Goal: Information Seeking & Learning: Learn about a topic

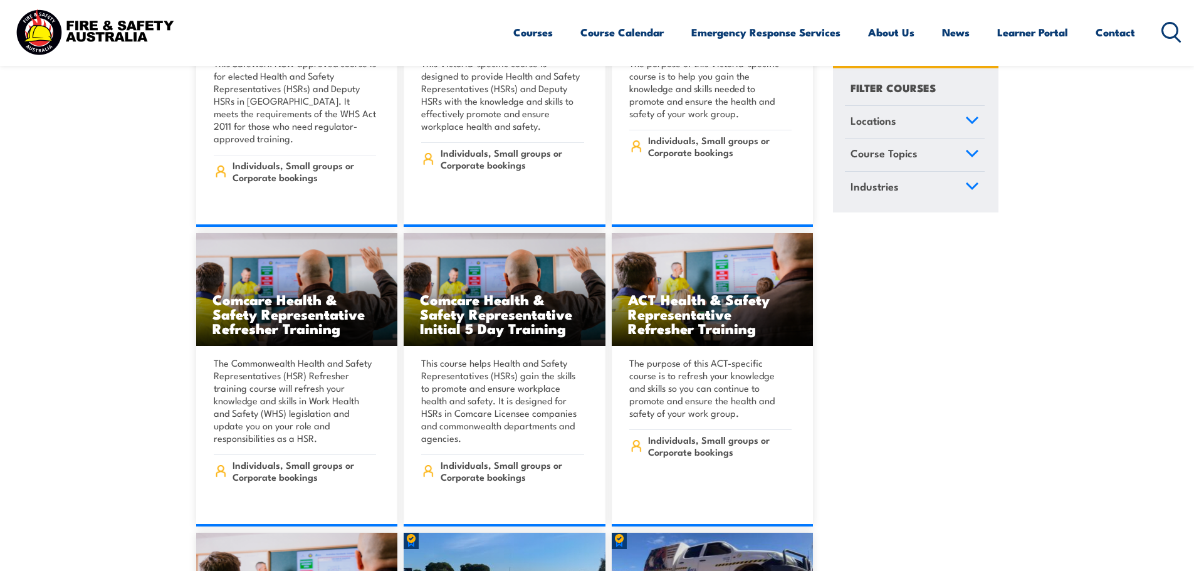
scroll to position [6519, 0]
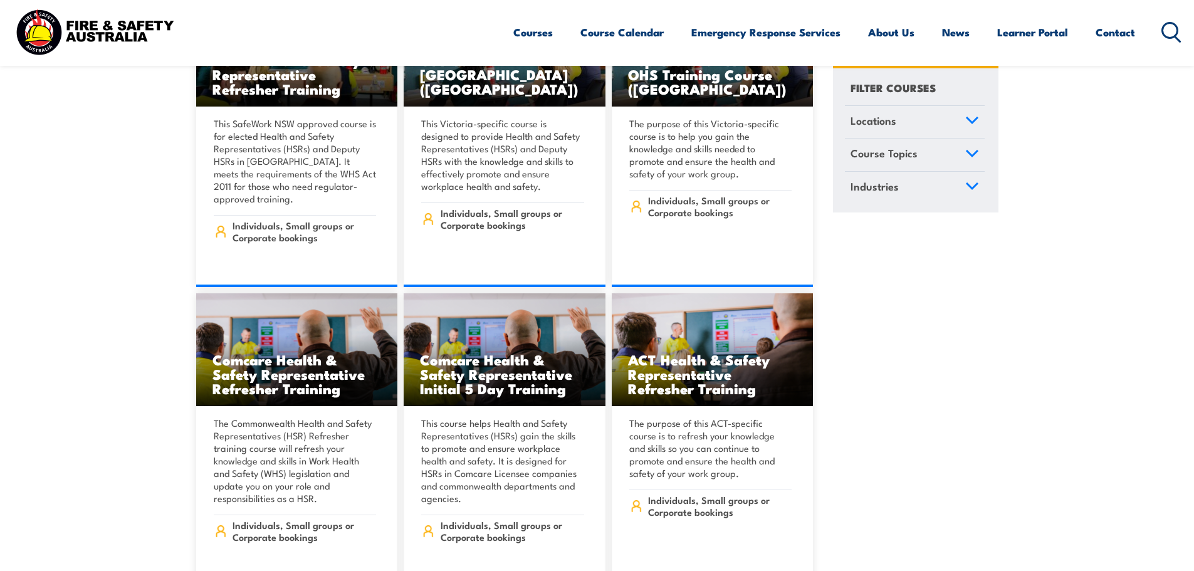
click at [1168, 28] on icon at bounding box center [1171, 32] width 20 height 21
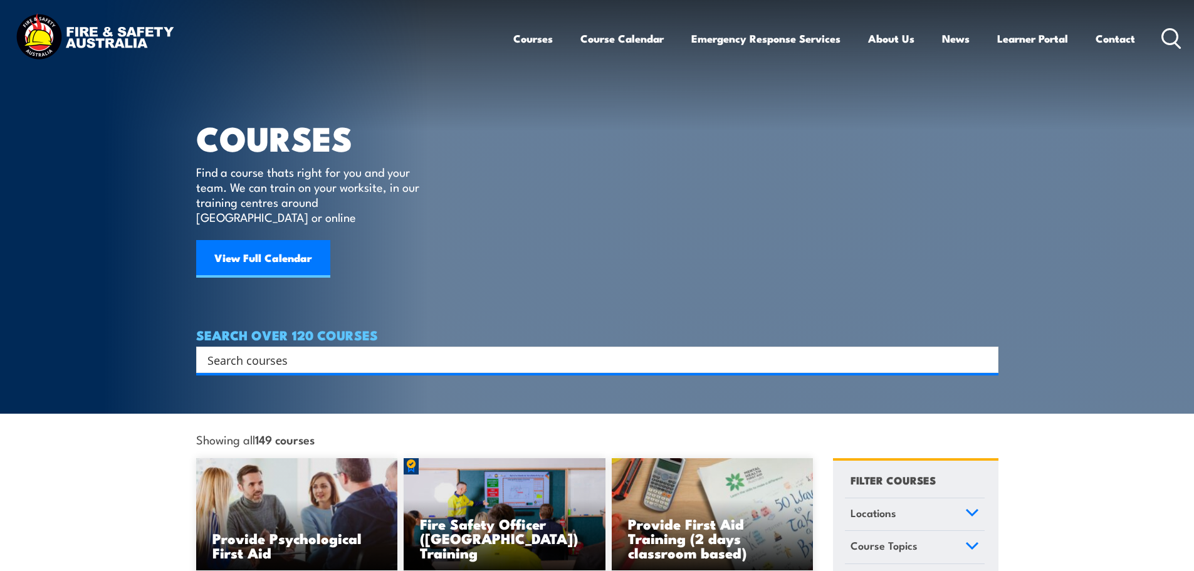
click at [322, 350] on input "Search input" at bounding box center [588, 359] width 763 height 19
paste input "Fire Safety Australia"
type input "Fire Safety Australia"
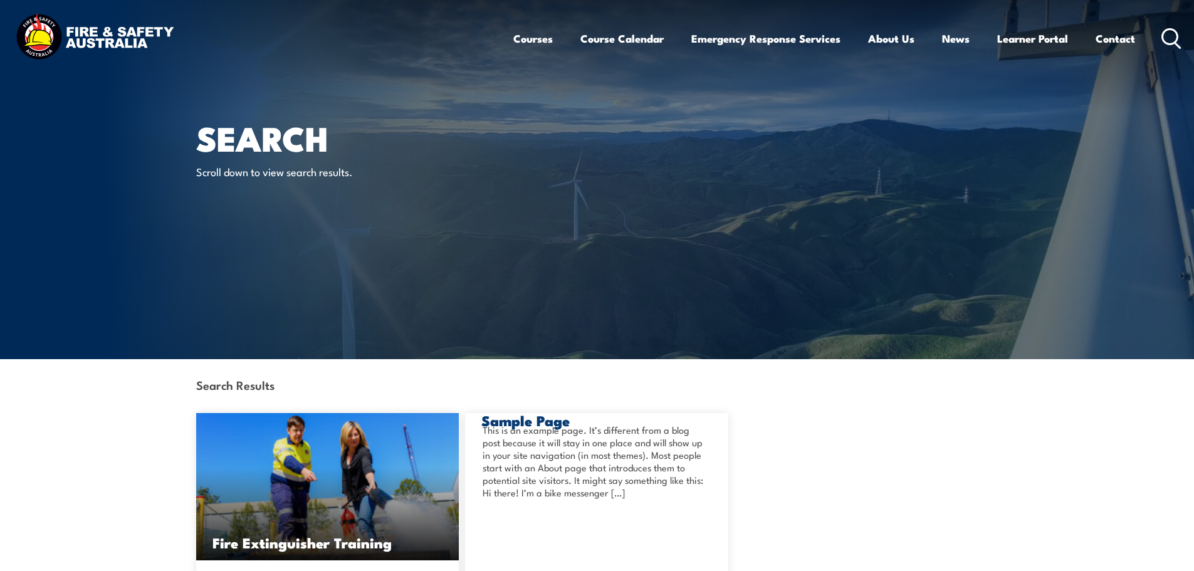
click at [1172, 36] on icon at bounding box center [1171, 38] width 20 height 21
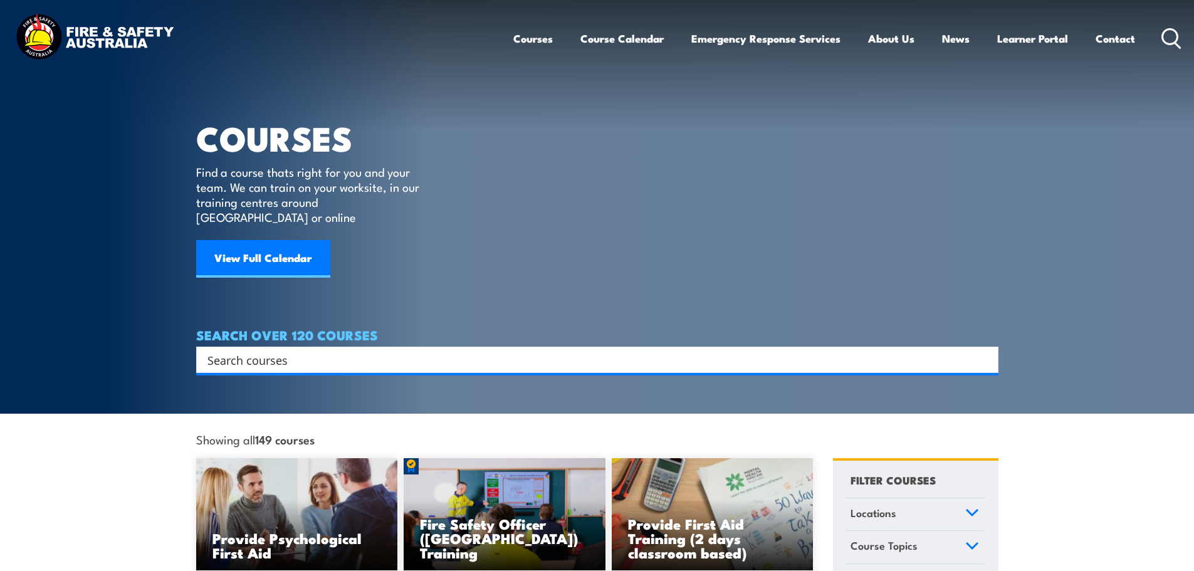
click at [332, 350] on input "Search input" at bounding box center [588, 359] width 763 height 19
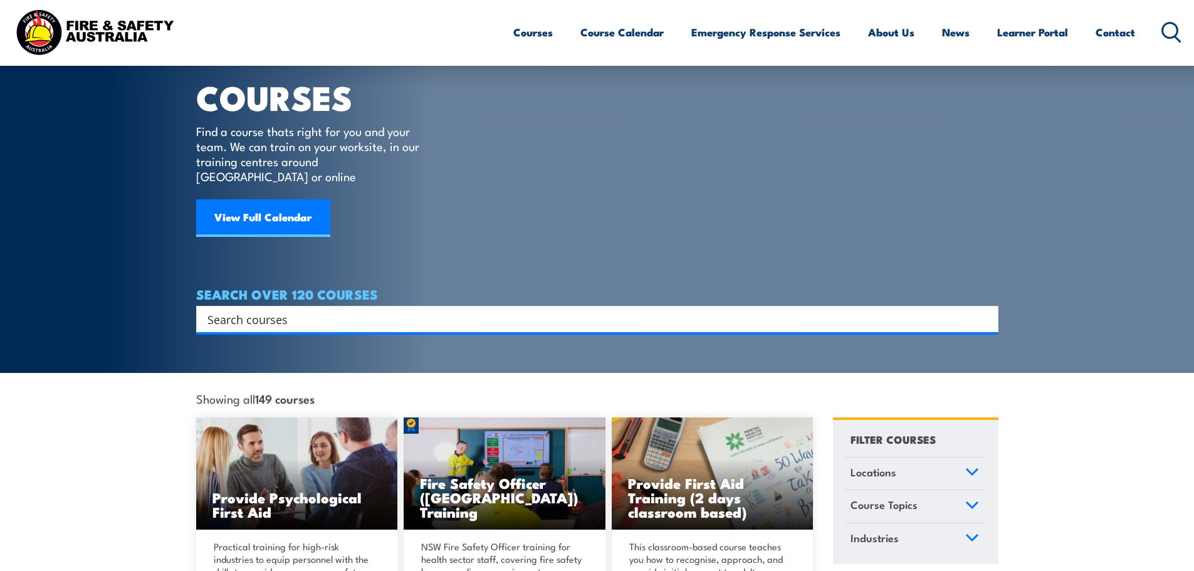
scroll to position [63, 0]
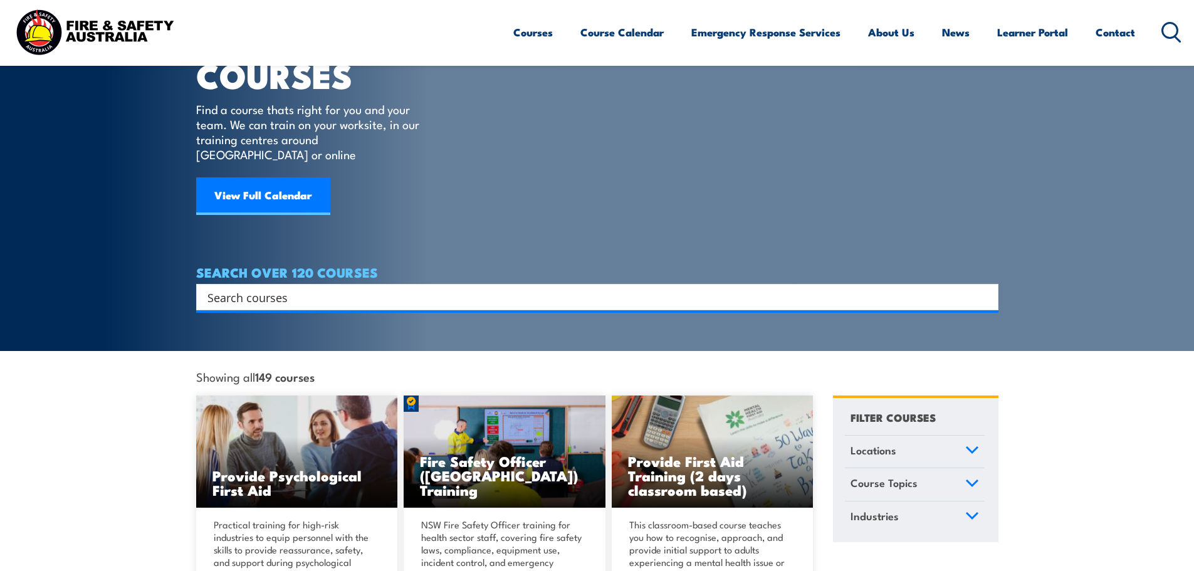
paste input "CPPFES2020"
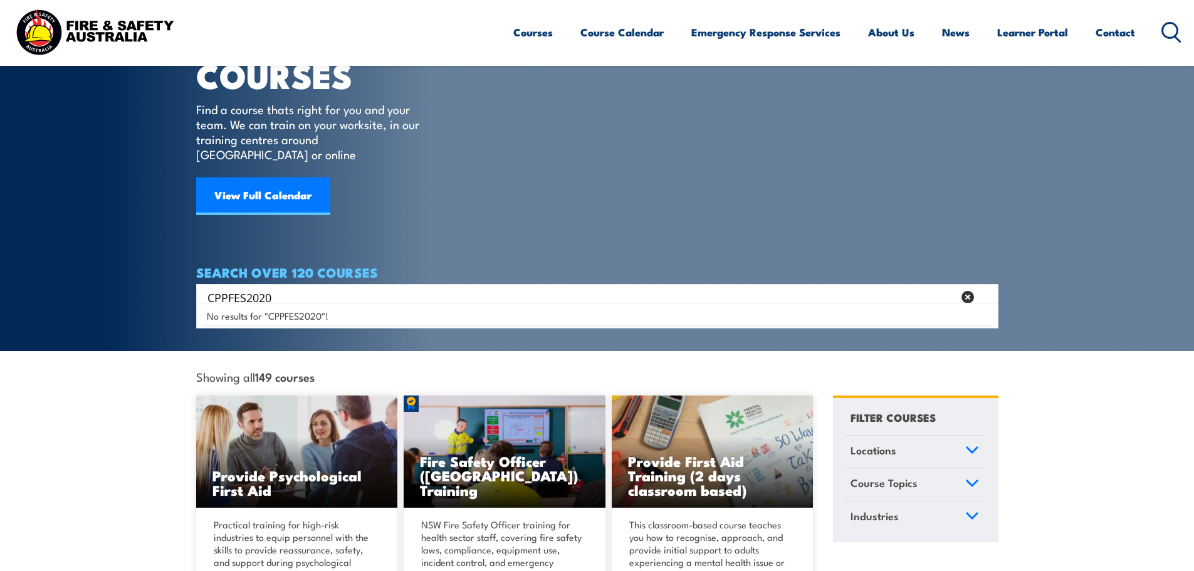
type input "CPPFES2020"
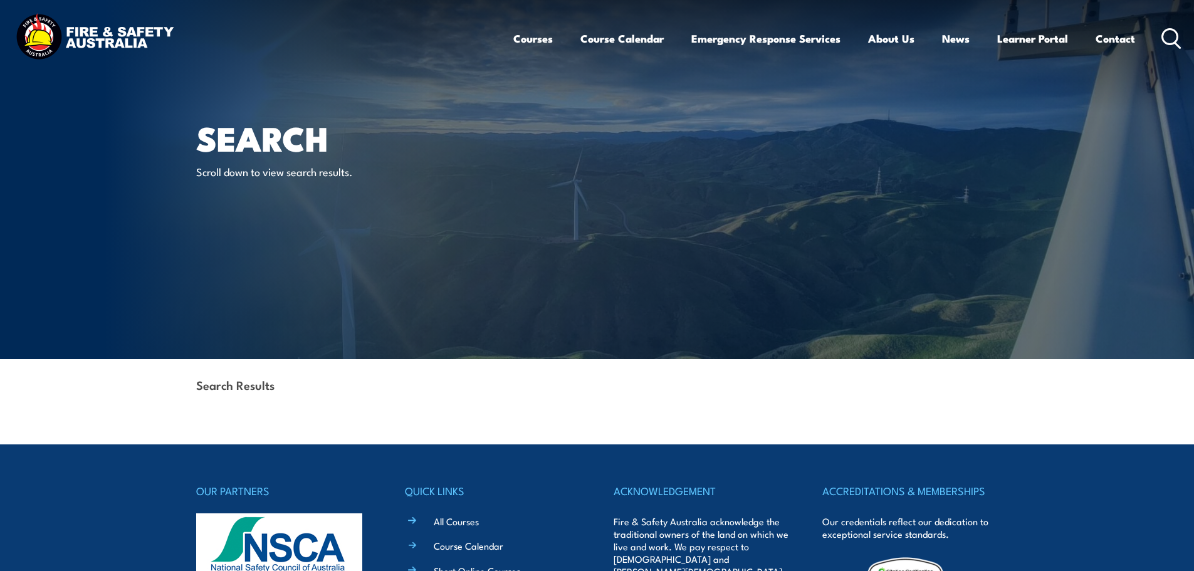
click at [1167, 39] on icon at bounding box center [1171, 38] width 20 height 21
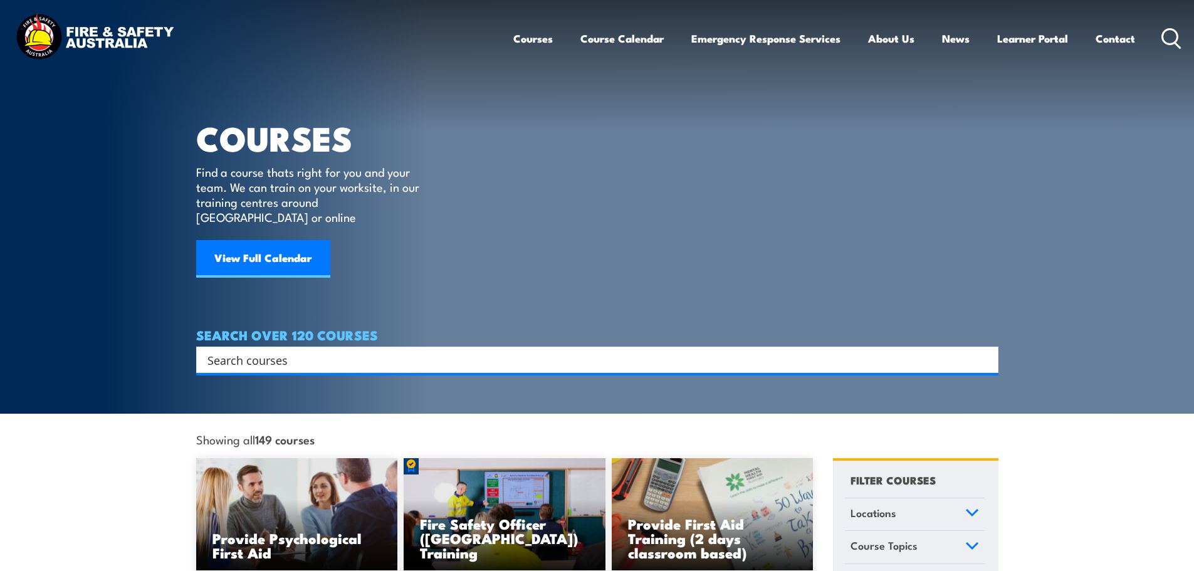
click at [260, 350] on input "Search input" at bounding box center [588, 359] width 763 height 19
paste input "Fire Conduct Routine Inspection and Testing of Fire Extinguishers and Blankets"
type input "Fire Conduct Routine Inspection and Testing of Fire Extinguishers and Blankets"
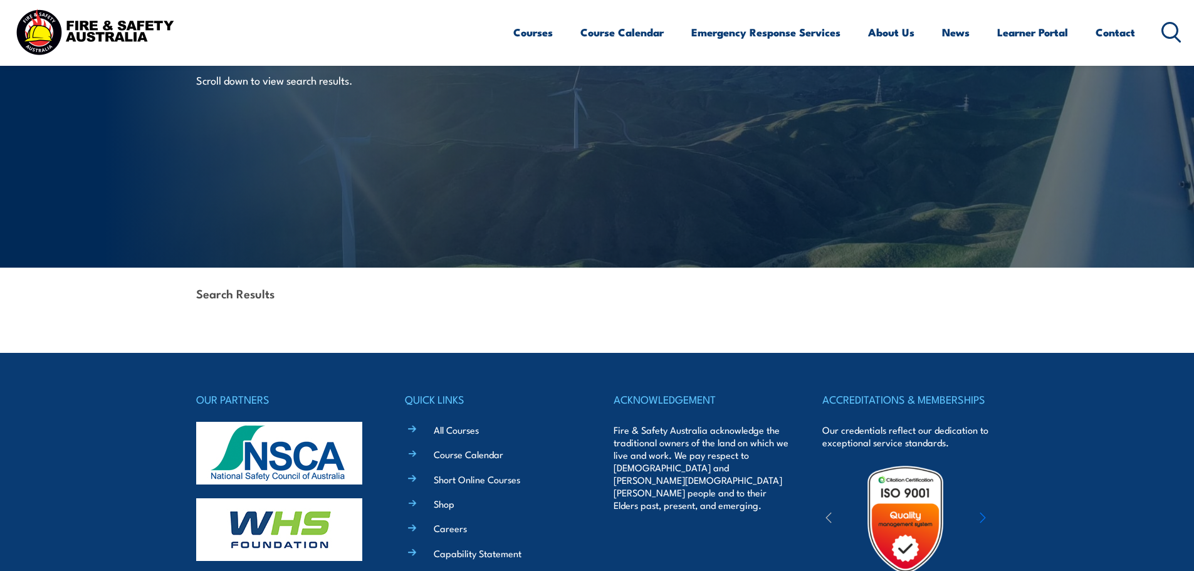
scroll to position [298, 0]
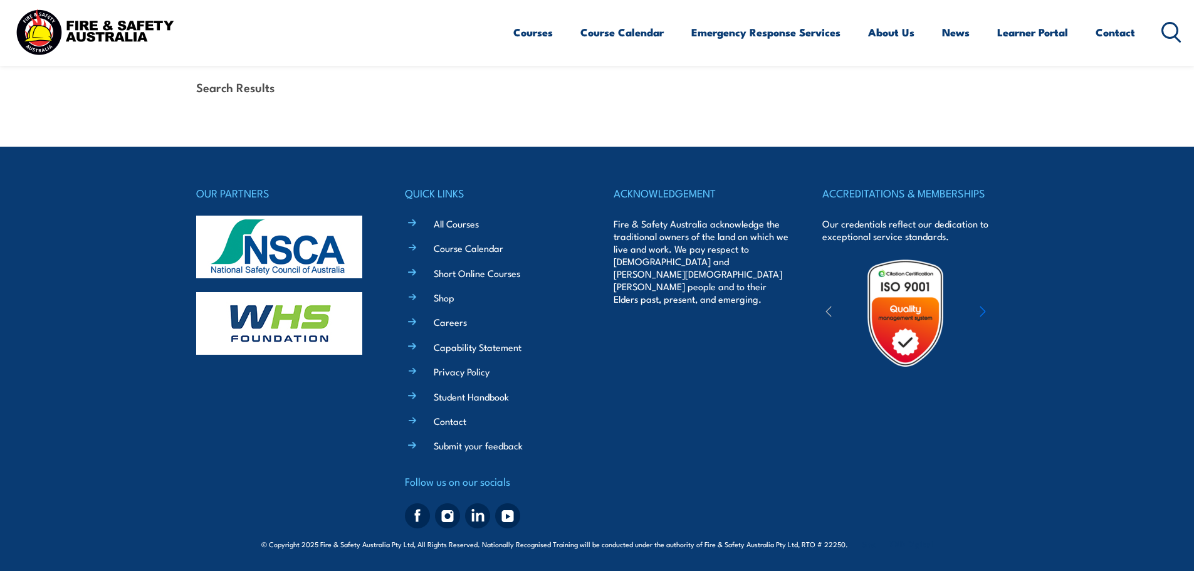
click at [1166, 36] on circle at bounding box center [1170, 30] width 15 height 15
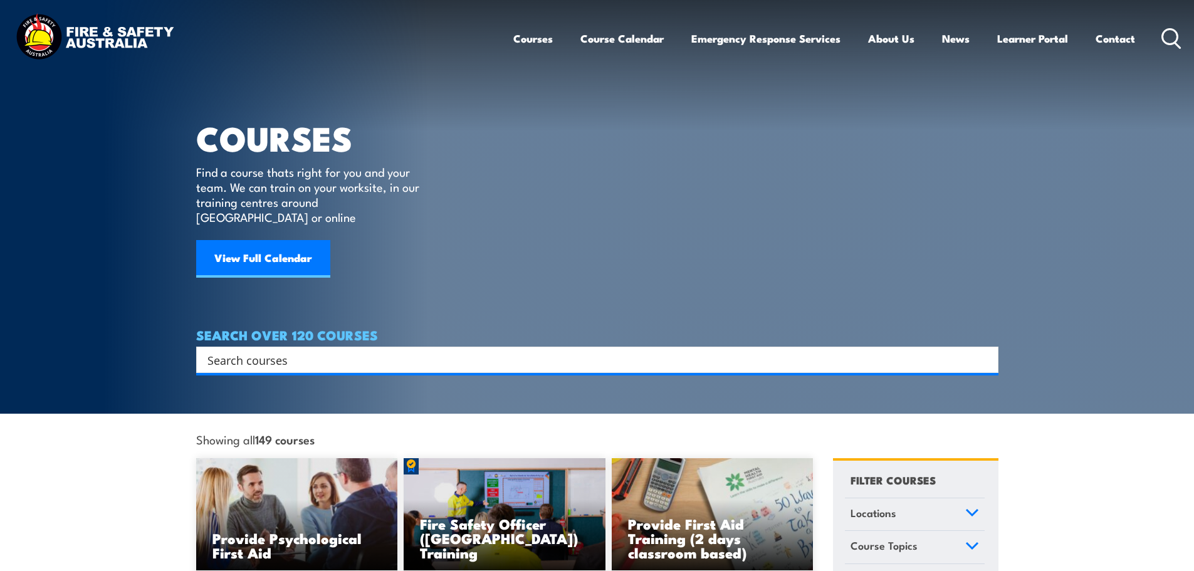
click at [277, 350] on input "Search input" at bounding box center [588, 359] width 763 height 19
type input "fire"
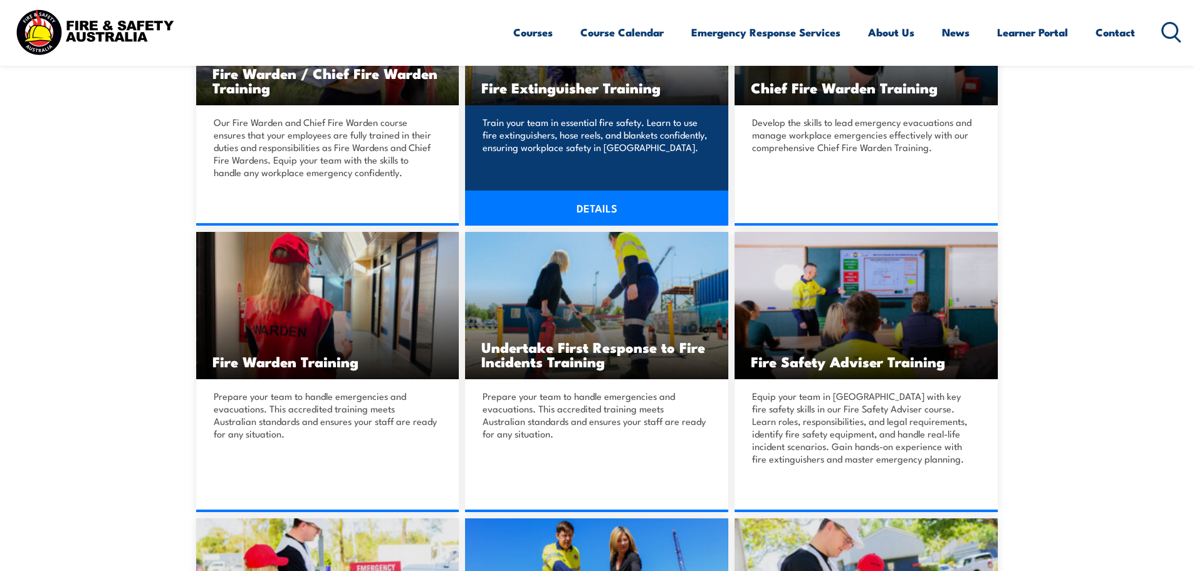
scroll to position [376, 0]
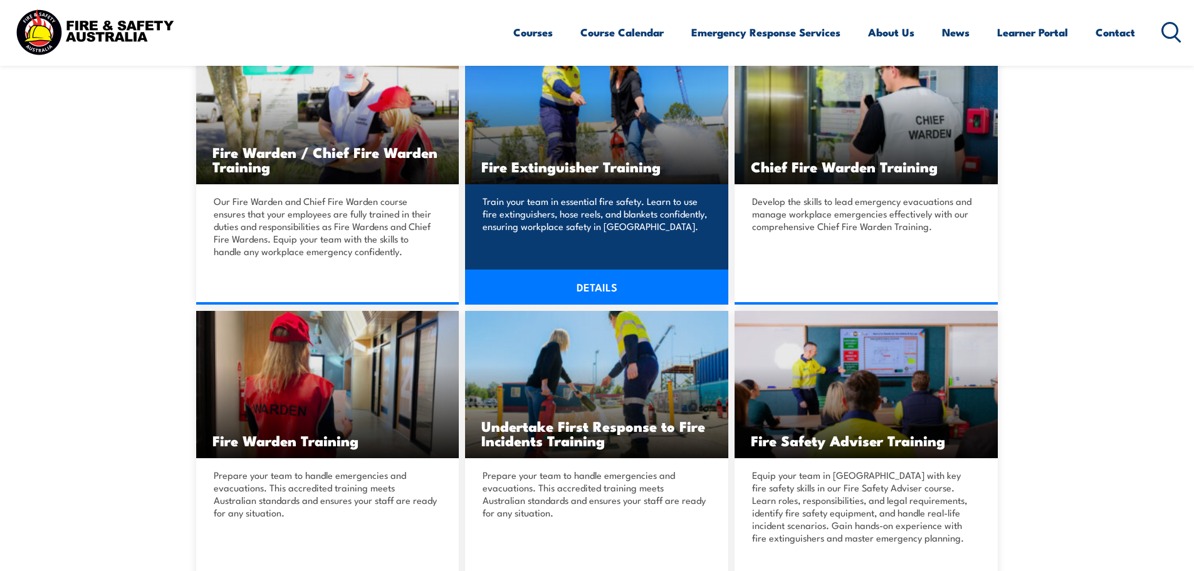
click at [588, 288] on link "DETAILS" at bounding box center [596, 287] width 263 height 35
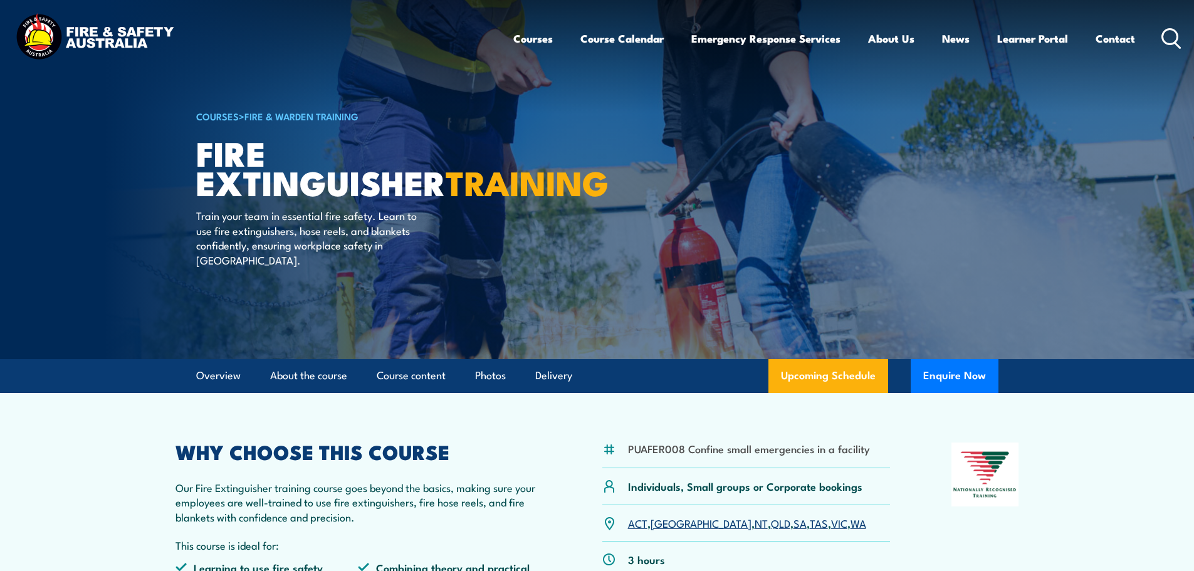
click at [1165, 33] on icon at bounding box center [1171, 38] width 20 height 21
click at [1173, 34] on icon at bounding box center [1171, 38] width 20 height 21
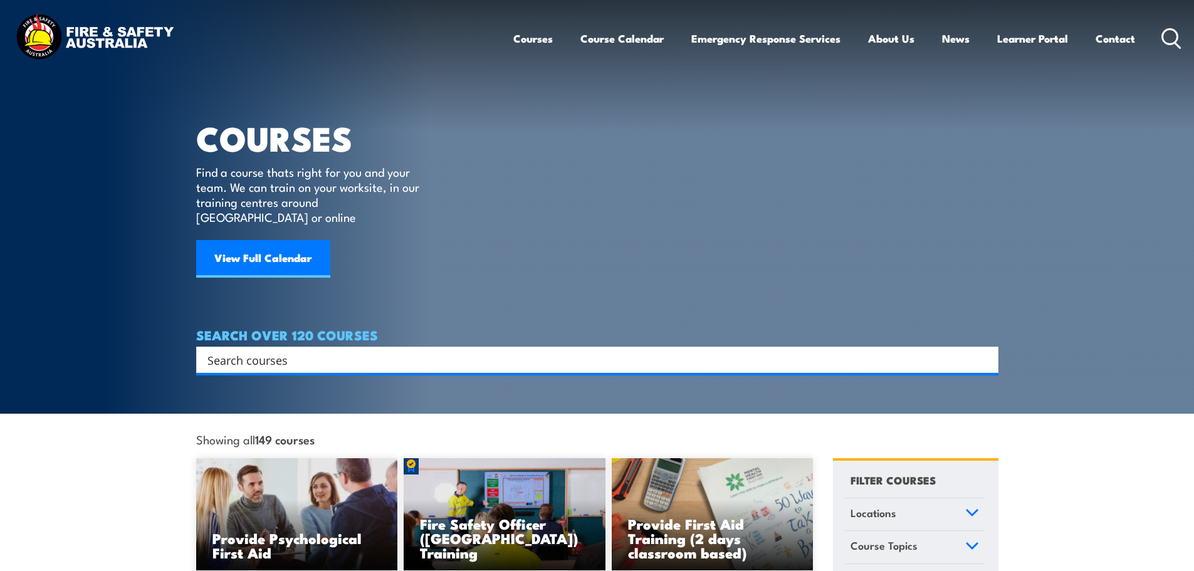
click at [285, 350] on input "Search input" at bounding box center [588, 359] width 763 height 19
paste input "Inspect & Test Fire Blankets & Fire Extinguishers"
type input "Inspect & Test Fire Blankets & Fire Extinguishers"
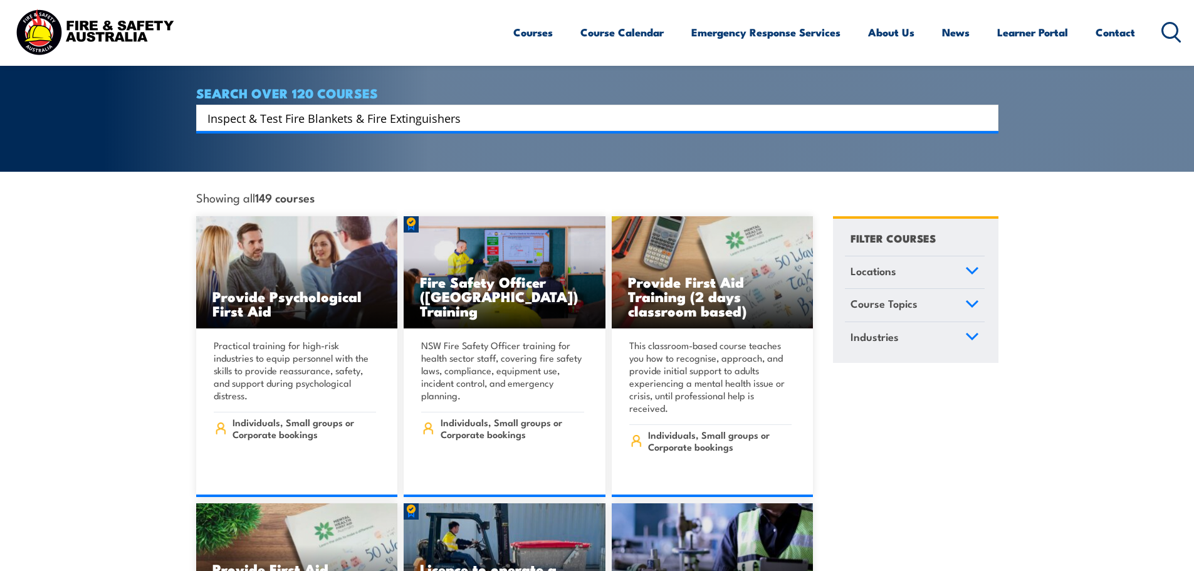
scroll to position [63, 0]
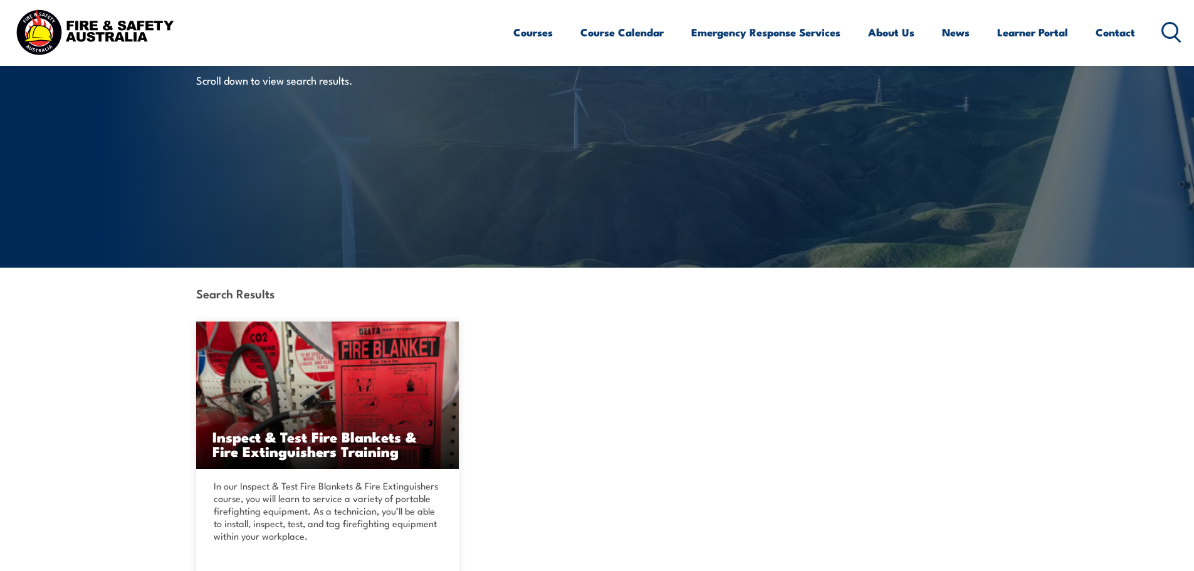
scroll to position [251, 0]
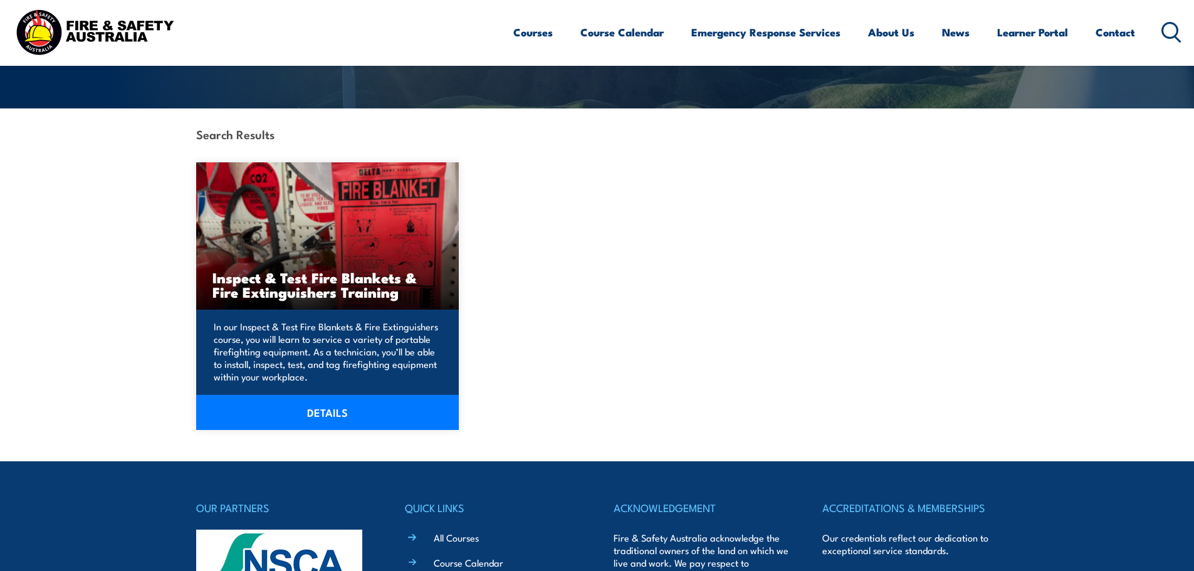
click at [330, 410] on link "DETAILS" at bounding box center [327, 412] width 263 height 35
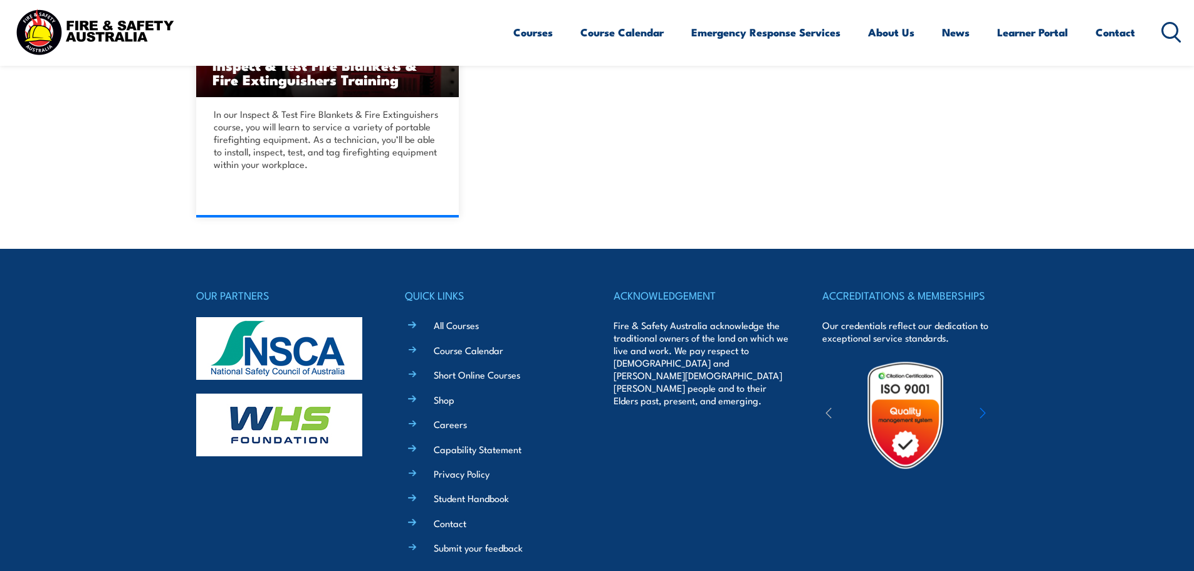
scroll to position [377, 0]
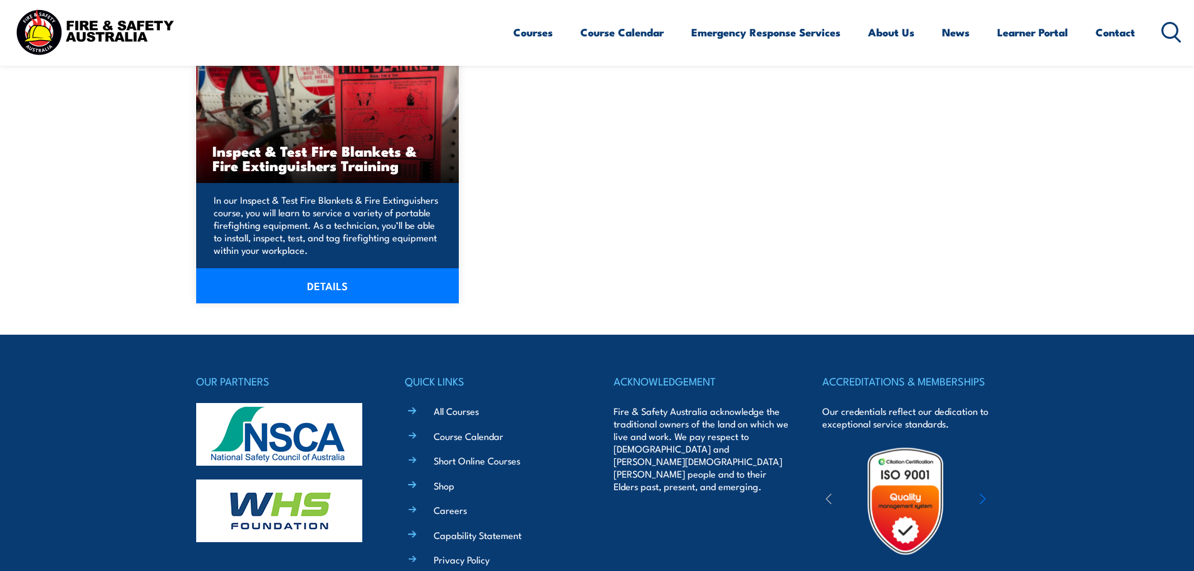
click at [327, 285] on link "DETAILS" at bounding box center [327, 285] width 263 height 35
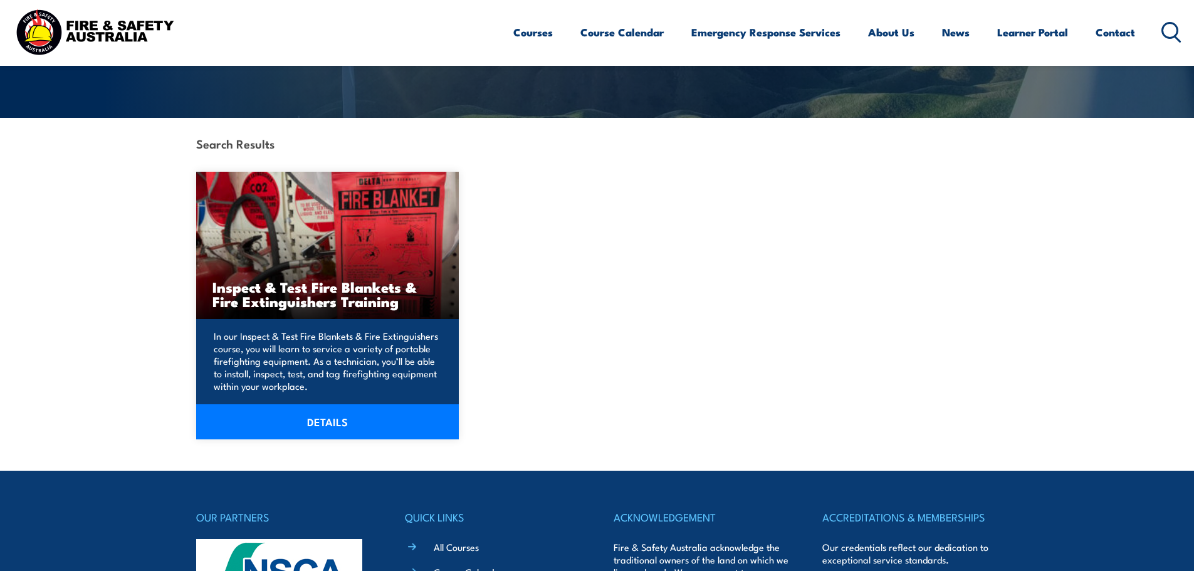
scroll to position [252, 0]
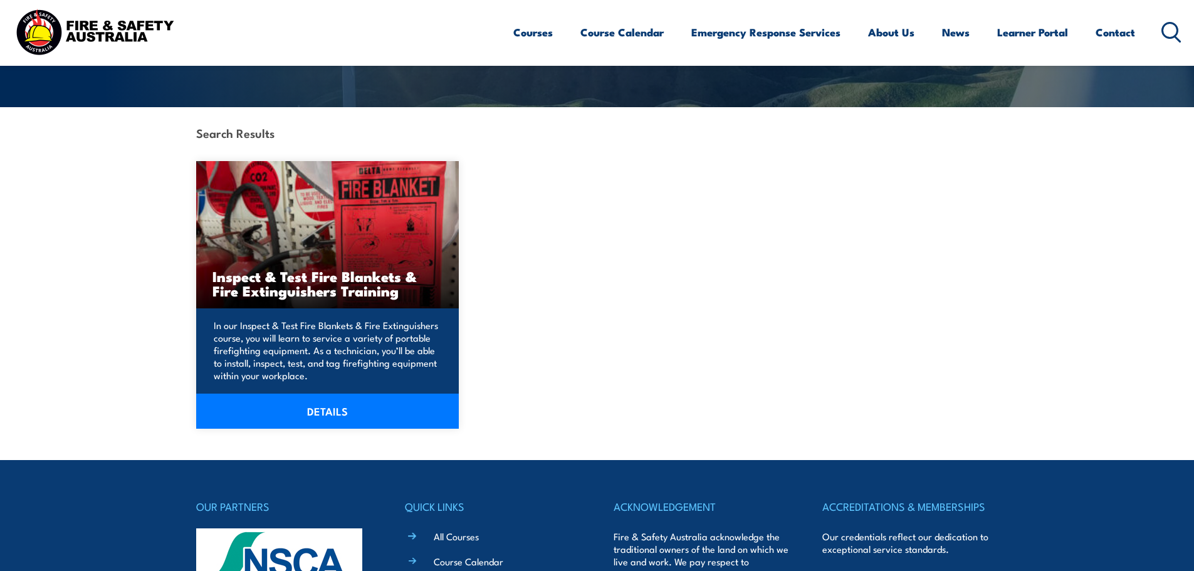
click at [326, 256] on img at bounding box center [327, 234] width 263 height 147
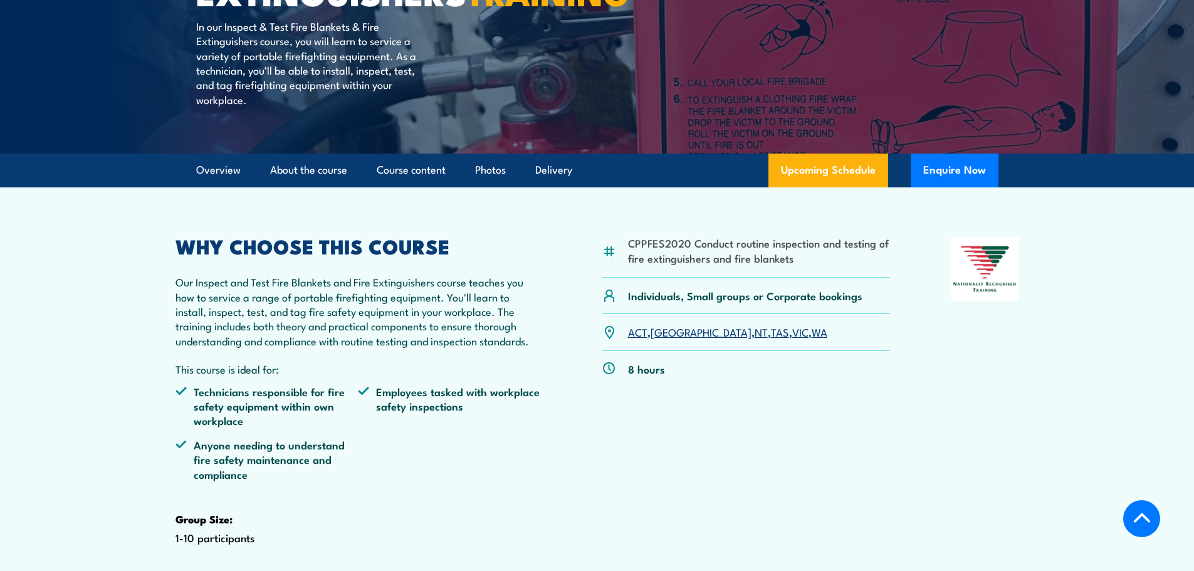
scroll to position [251, 0]
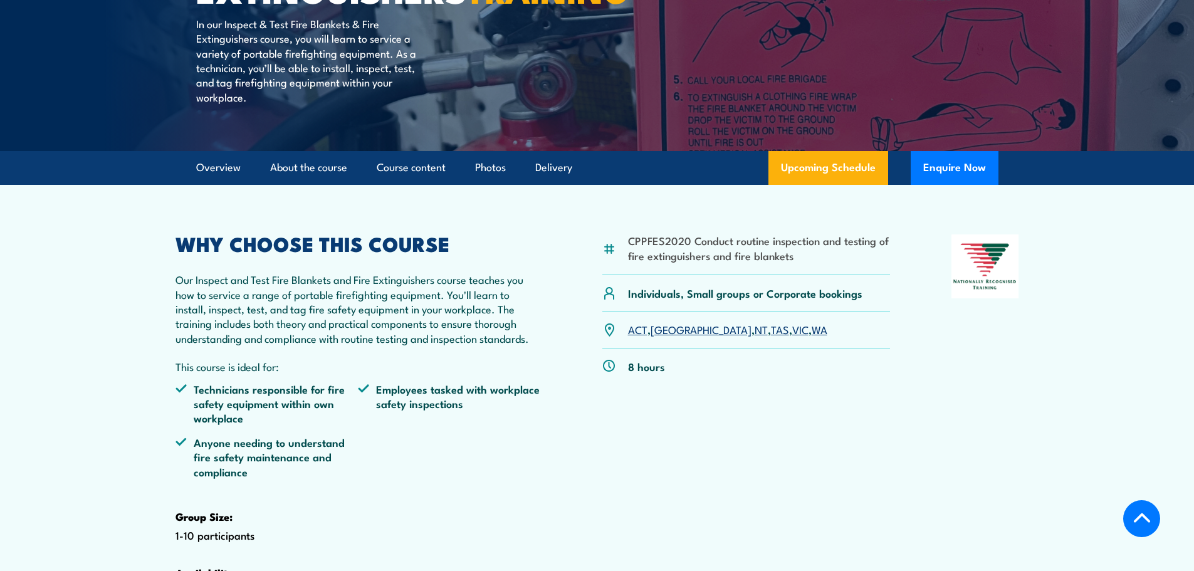
click at [812, 337] on link "WA" at bounding box center [820, 329] width 16 height 15
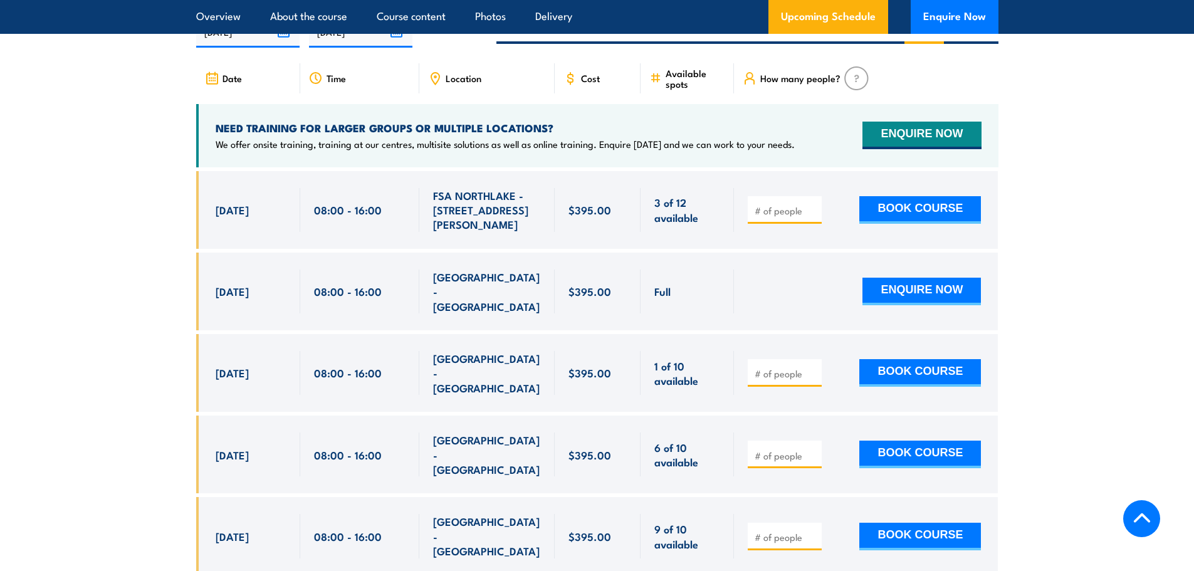
scroll to position [2265, 0]
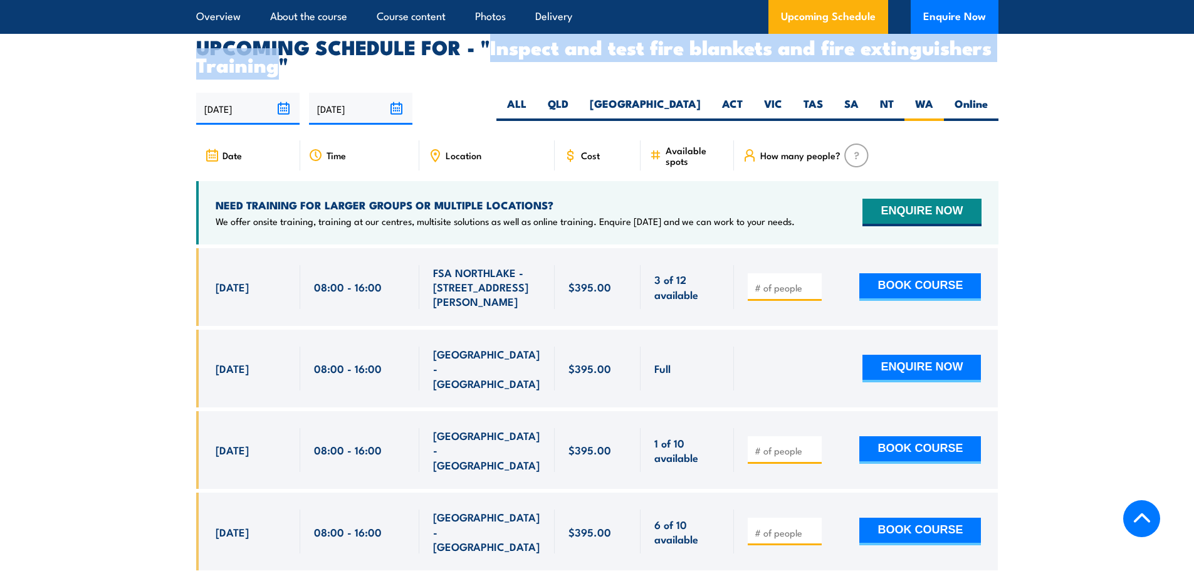
drag, startPoint x: 492, startPoint y: 71, endPoint x: 275, endPoint y: 99, distance: 218.6
click at [275, 73] on h2 "UPCOMING SCHEDULE FOR - "Inspect and test fire blankets and fire extinguishers …" at bounding box center [597, 55] width 802 height 35
copy h2 "Inspect and test fire blankets and fire extinguishers Training"
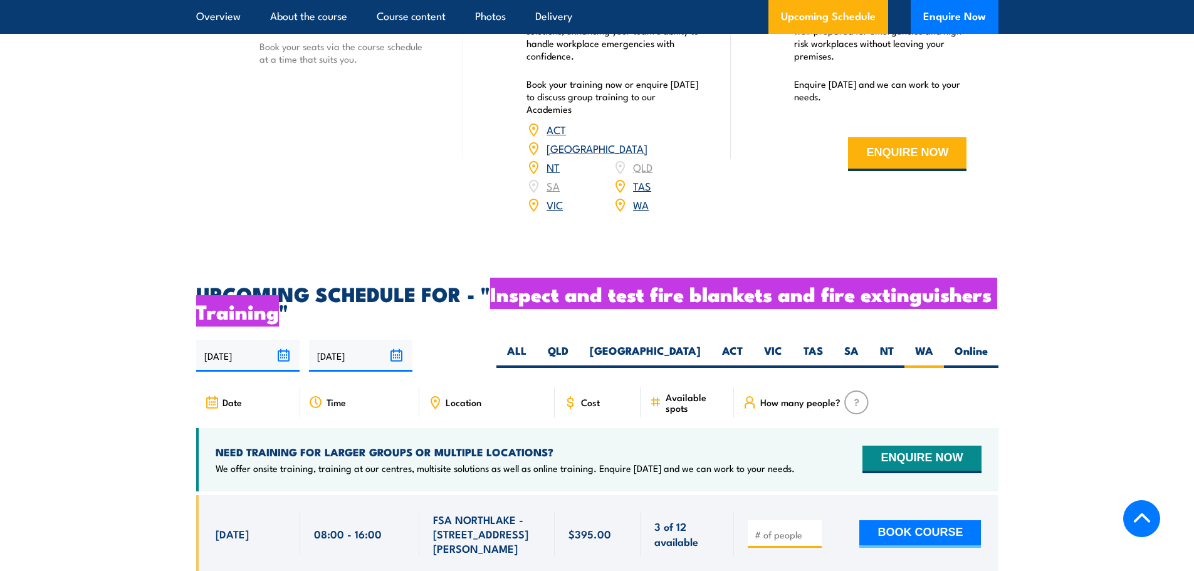
scroll to position [2015, 0]
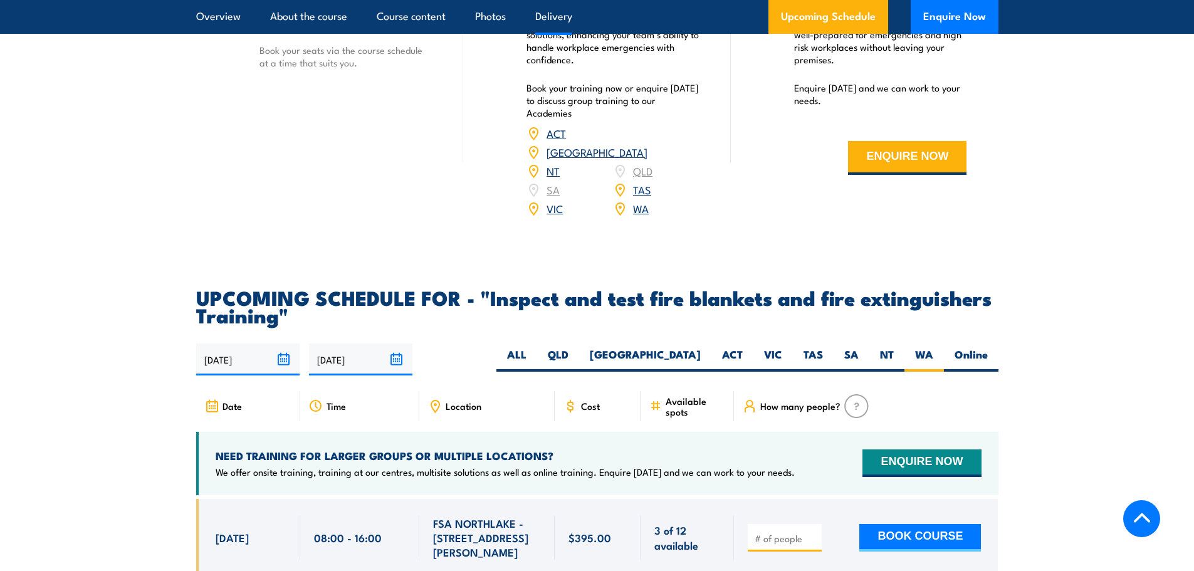
click at [469, 224] on div "Our Academies Best for 1 to 3 learners Book straight in Our Academies are locat…" at bounding box center [597, 48] width 268 height 372
